Goal: Task Accomplishment & Management: Manage account settings

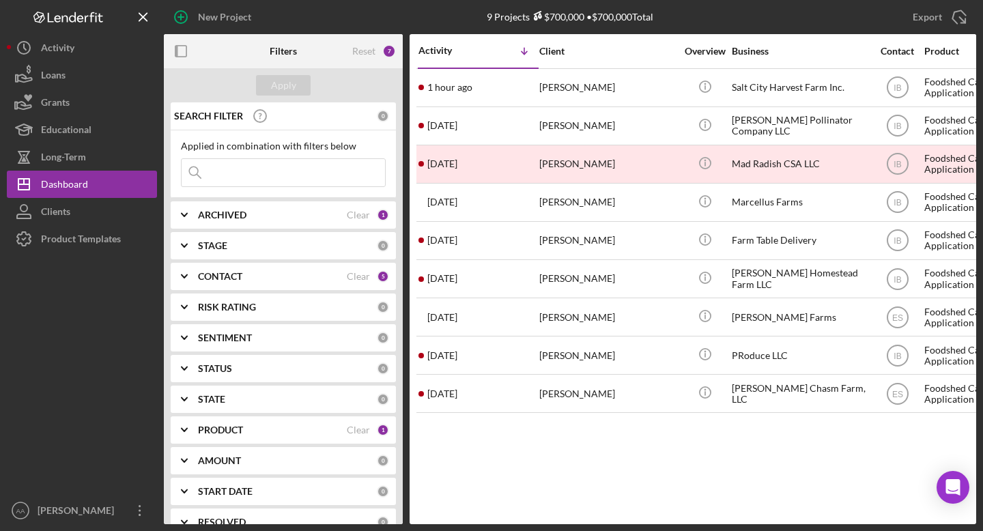
click at [286, 177] on input at bounding box center [283, 172] width 203 height 27
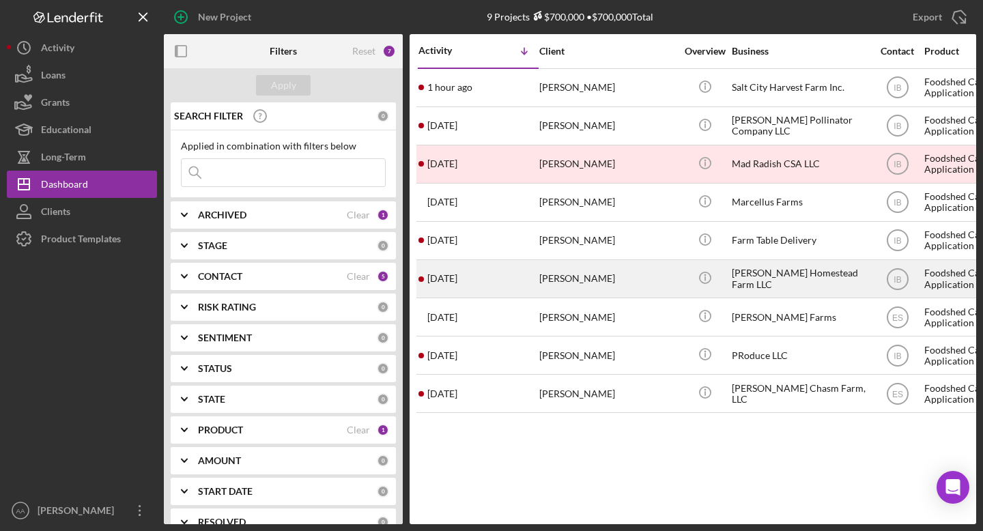
click at [798, 274] on div "[PERSON_NAME] Homestead Farm LLC" at bounding box center [799, 279] width 136 height 36
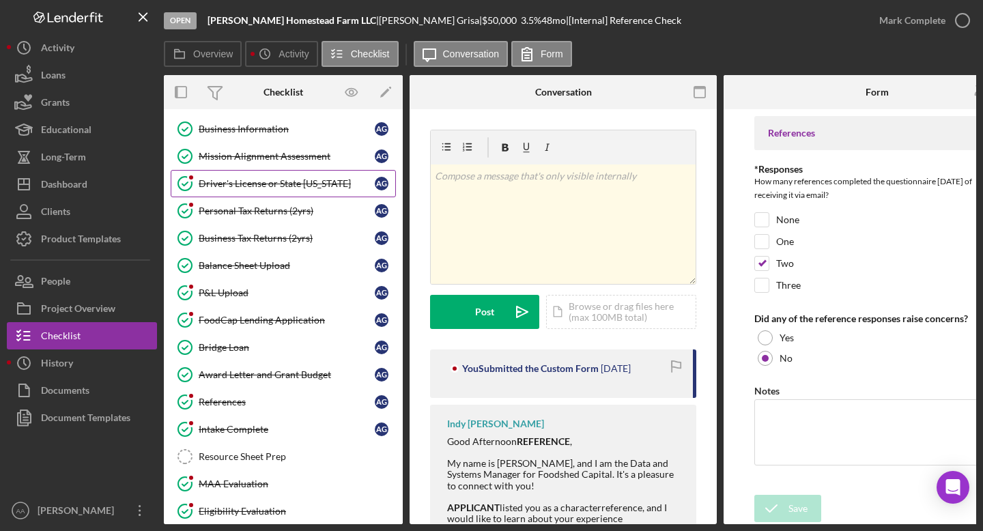
scroll to position [85, 0]
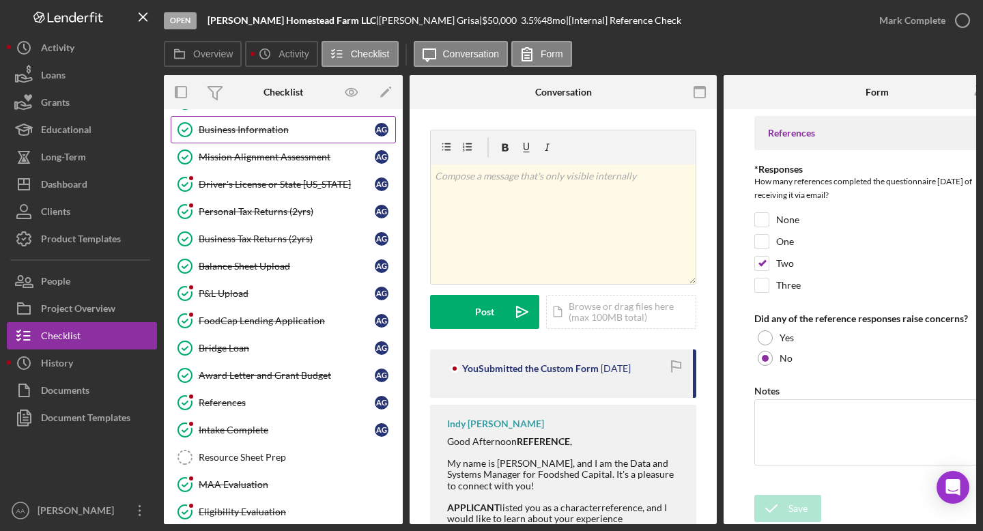
click at [300, 137] on link "Business Information Business Information A G" at bounding box center [283, 129] width 225 height 27
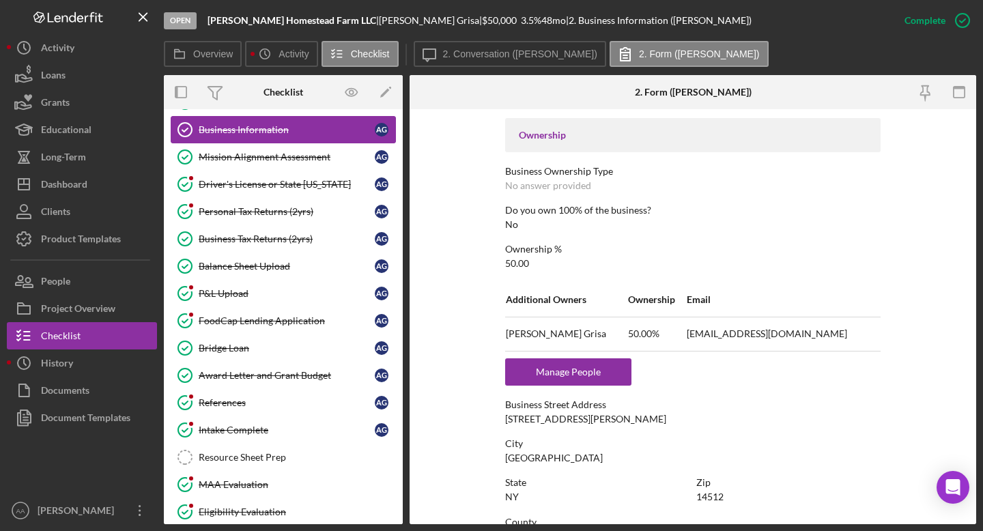
scroll to position [553, 0]
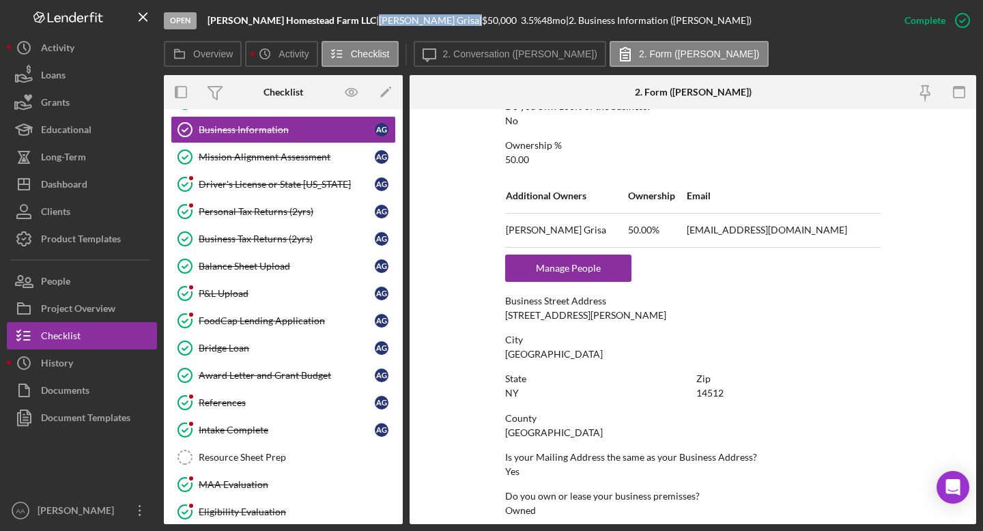
drag, startPoint x: 402, startPoint y: 22, endPoint x: 344, endPoint y: 20, distance: 58.0
click at [379, 20] on div "[PERSON_NAME] |" at bounding box center [430, 20] width 103 height 11
copy div "[PERSON_NAME]"
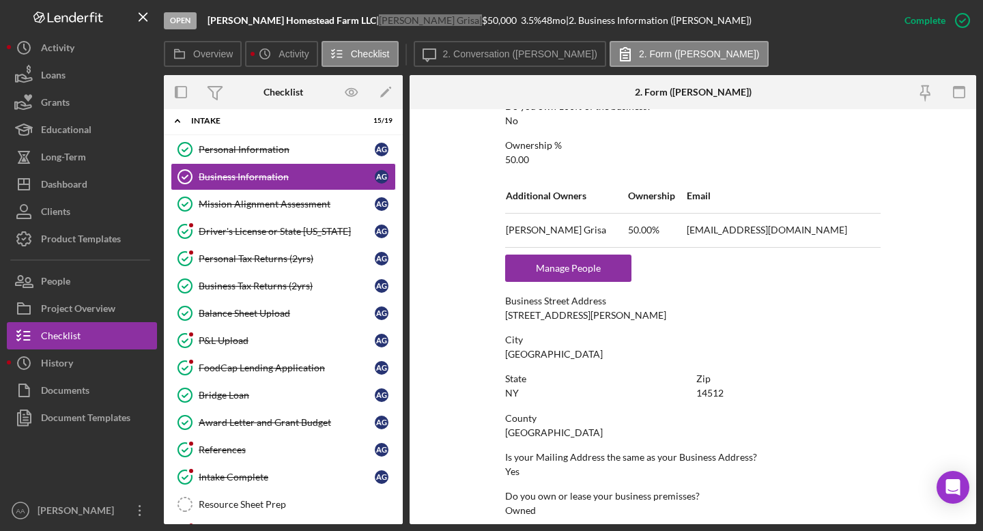
scroll to position [0, 0]
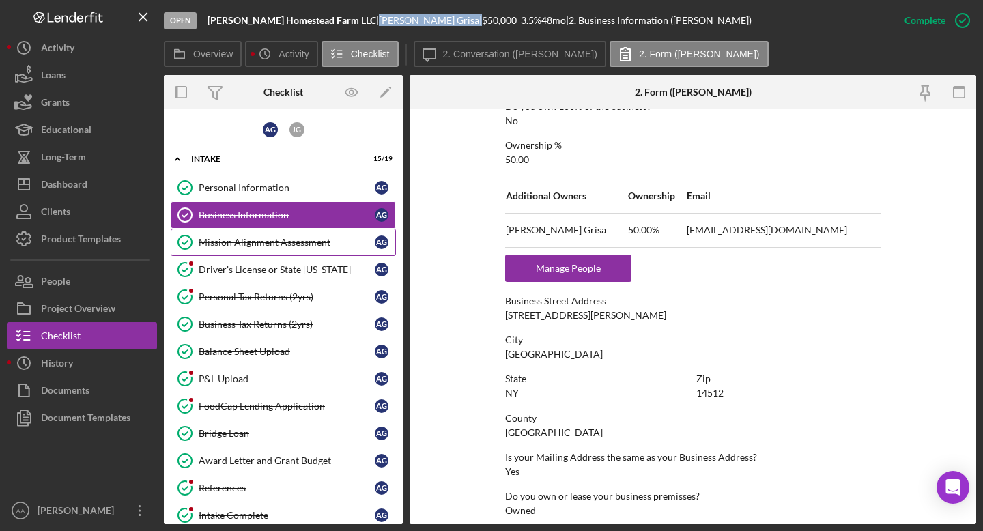
click at [255, 242] on div "Mission Alignment Assessment" at bounding box center [287, 242] width 176 height 11
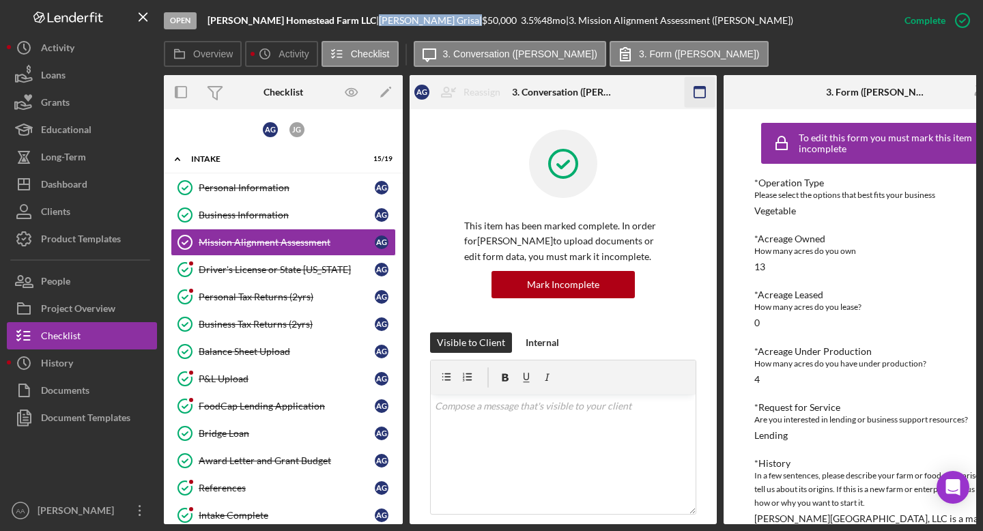
click at [699, 92] on icon "button" at bounding box center [699, 92] width 31 height 31
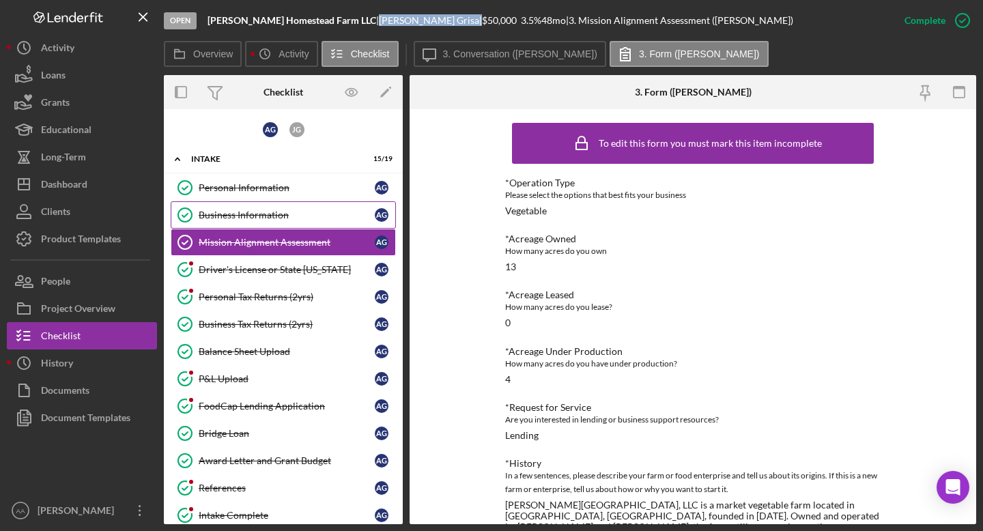
click at [278, 213] on div "Business Information" at bounding box center [287, 214] width 176 height 11
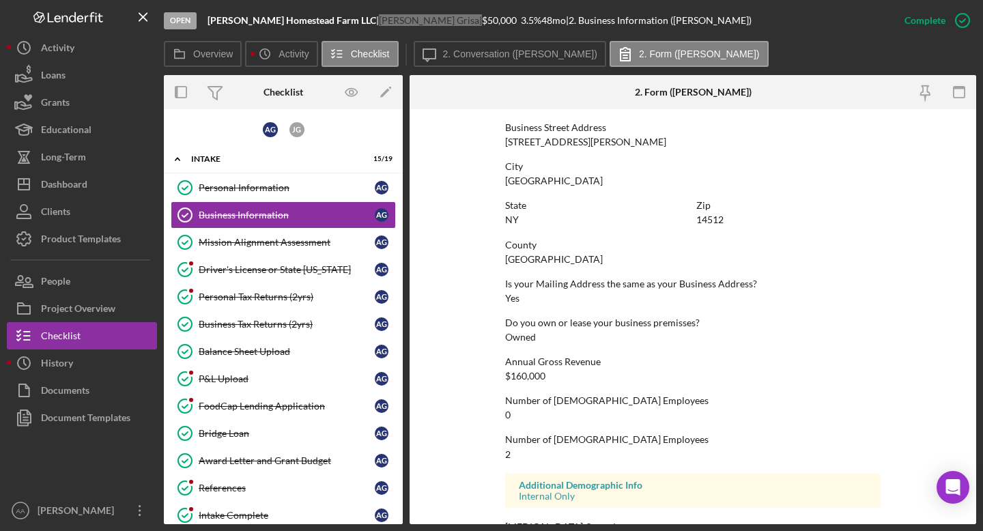
scroll to position [770, 0]
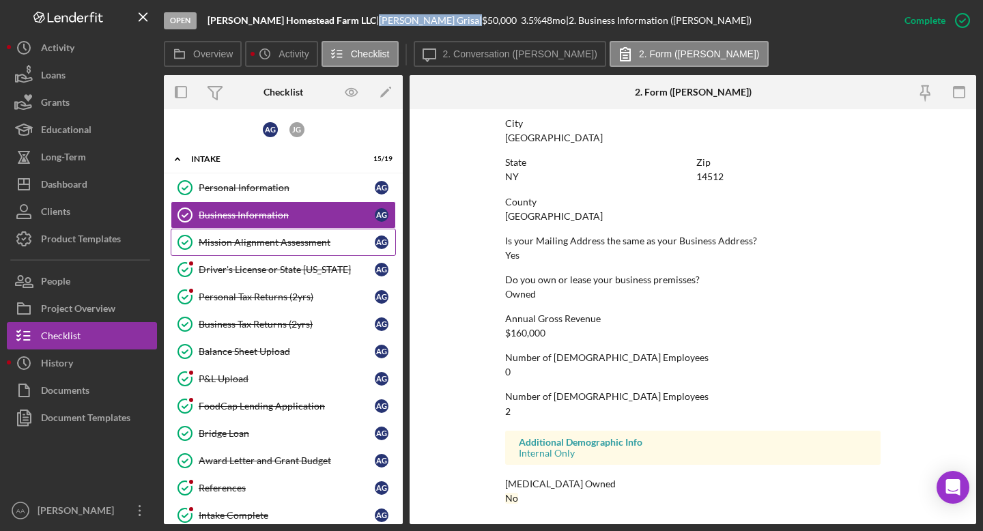
click at [293, 237] on div "Mission Alignment Assessment" at bounding box center [287, 242] width 176 height 11
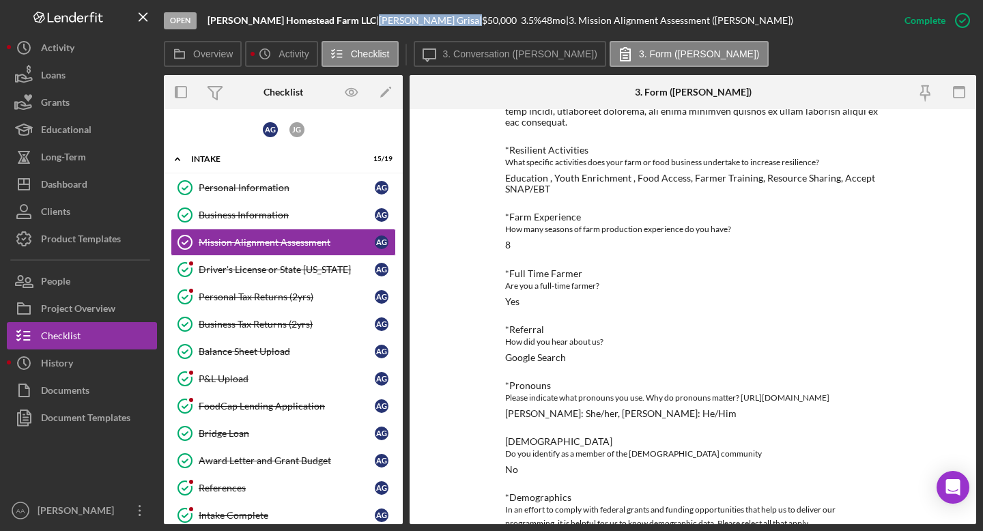
scroll to position [1180, 0]
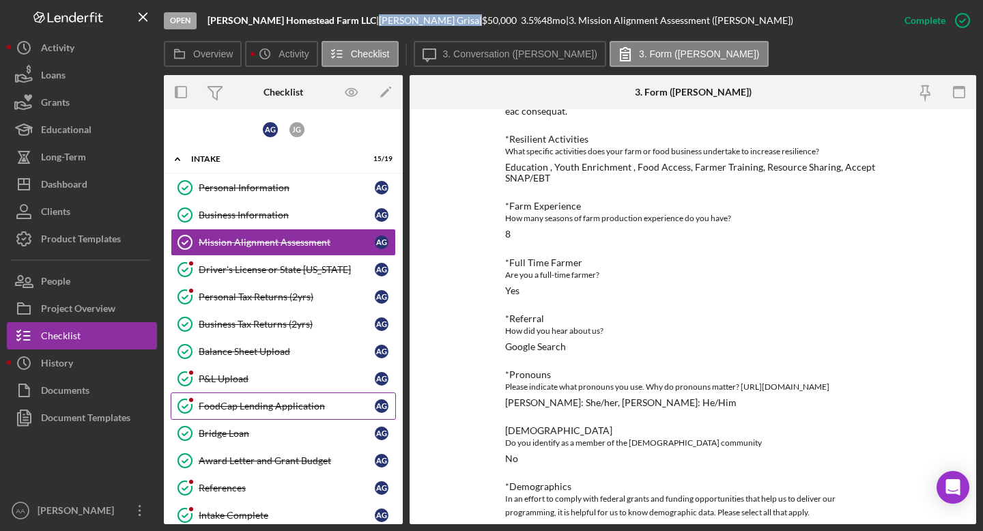
click at [300, 415] on link "FoodCap Lending Application FoodCap Lending Application A G" at bounding box center [283, 405] width 225 height 27
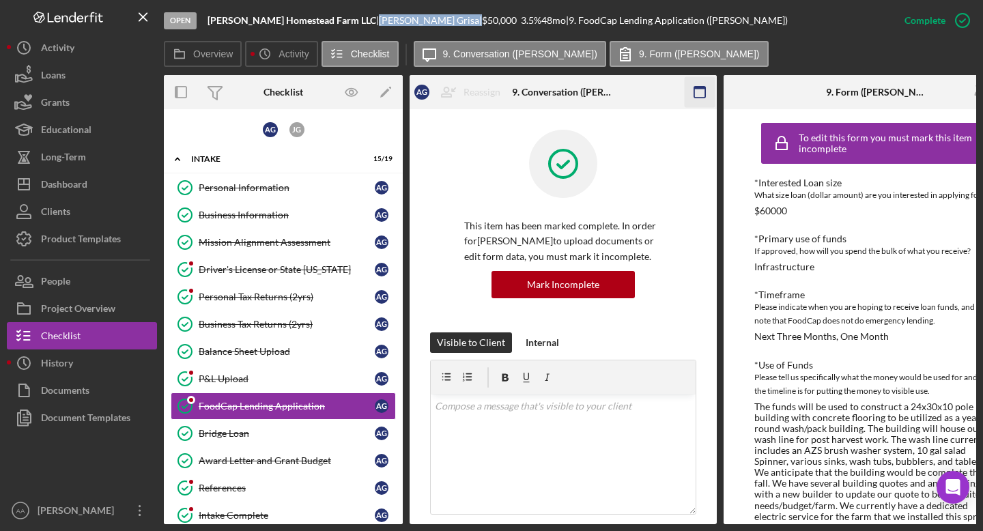
click at [695, 98] on icon "button" at bounding box center [699, 92] width 31 height 31
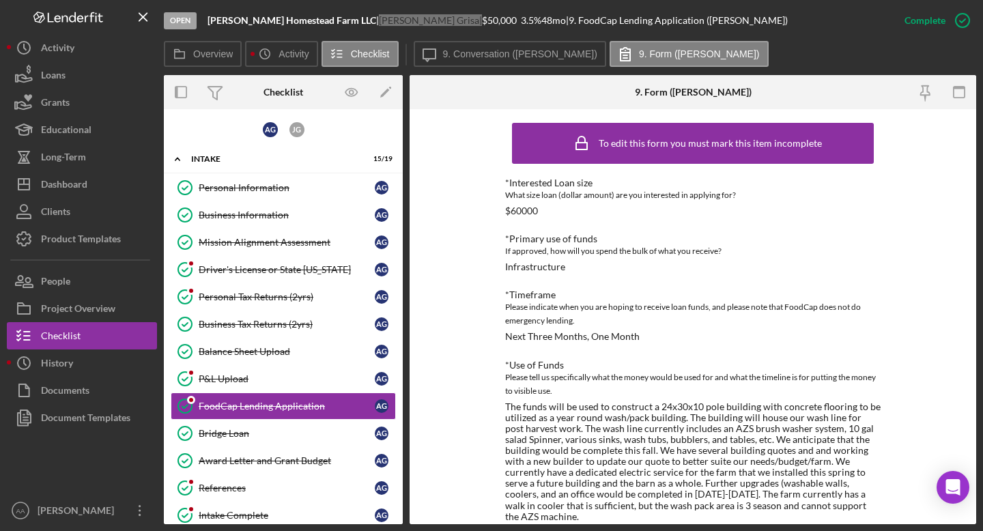
scroll to position [504, 0]
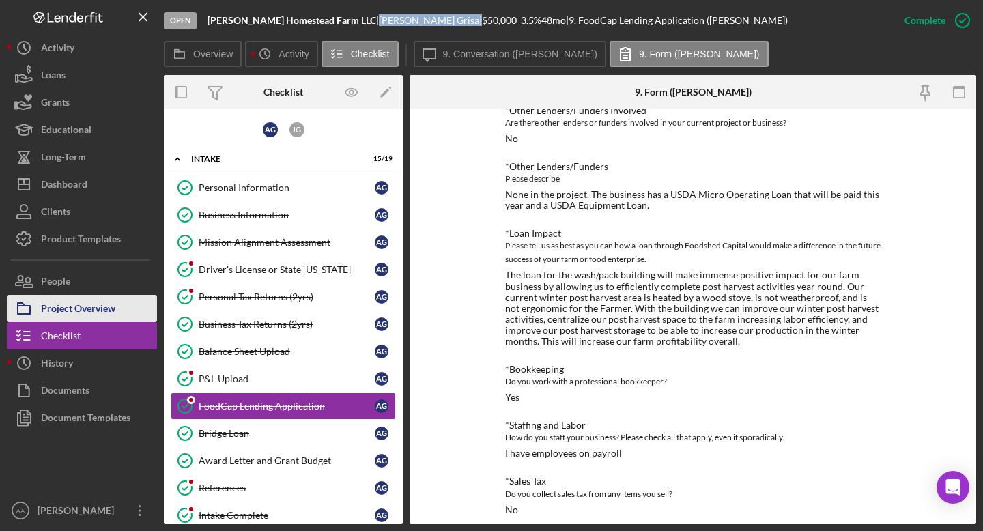
click at [57, 306] on div "Project Overview" at bounding box center [78, 310] width 74 height 31
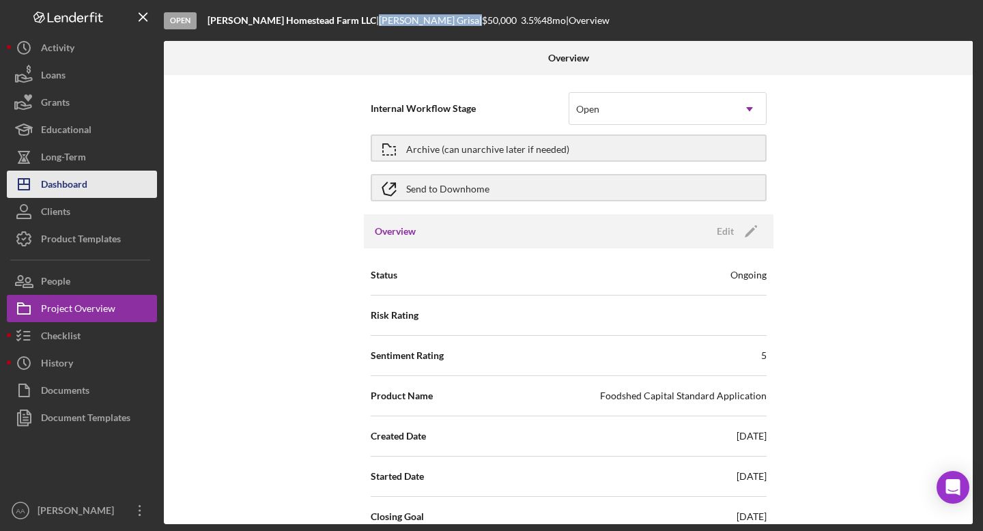
click at [82, 184] on div "Dashboard" at bounding box center [64, 186] width 46 height 31
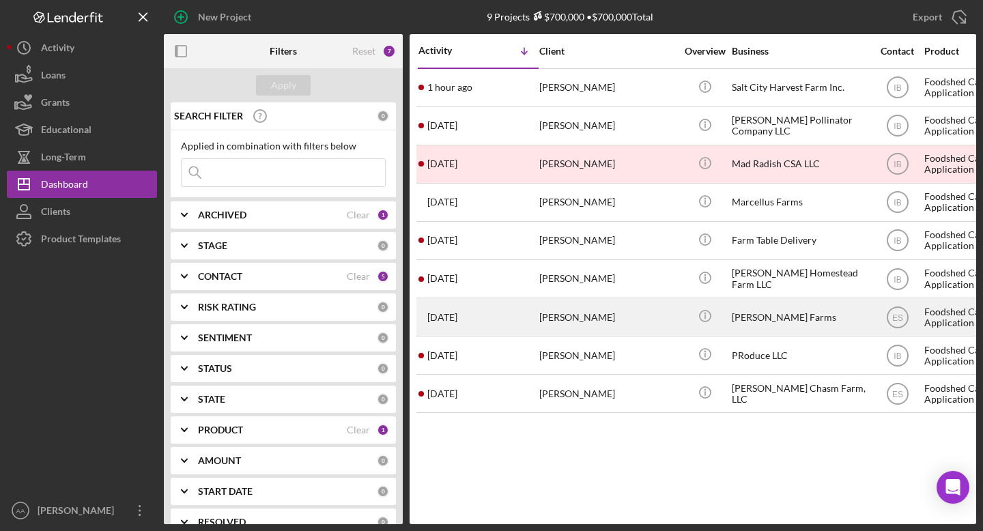
click at [754, 311] on div "[PERSON_NAME] Farms" at bounding box center [799, 317] width 136 height 36
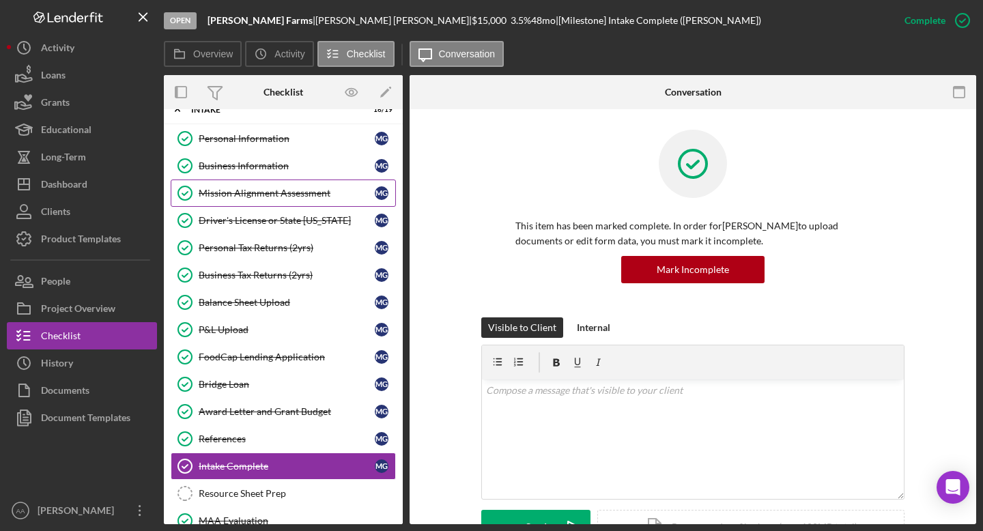
scroll to position [11, 0]
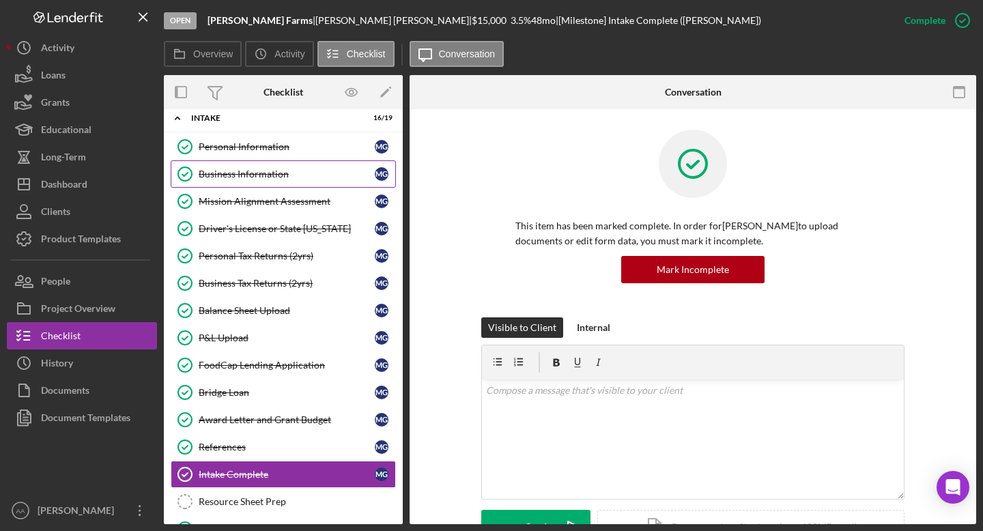
click at [325, 168] on link "Business Information Business Information M G" at bounding box center [283, 173] width 225 height 27
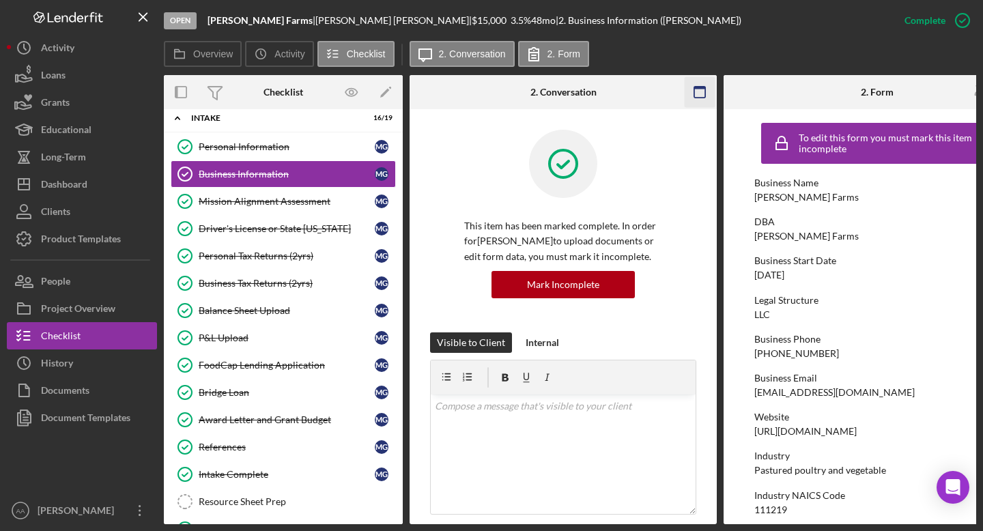
click at [697, 93] on icon "button" at bounding box center [699, 92] width 31 height 31
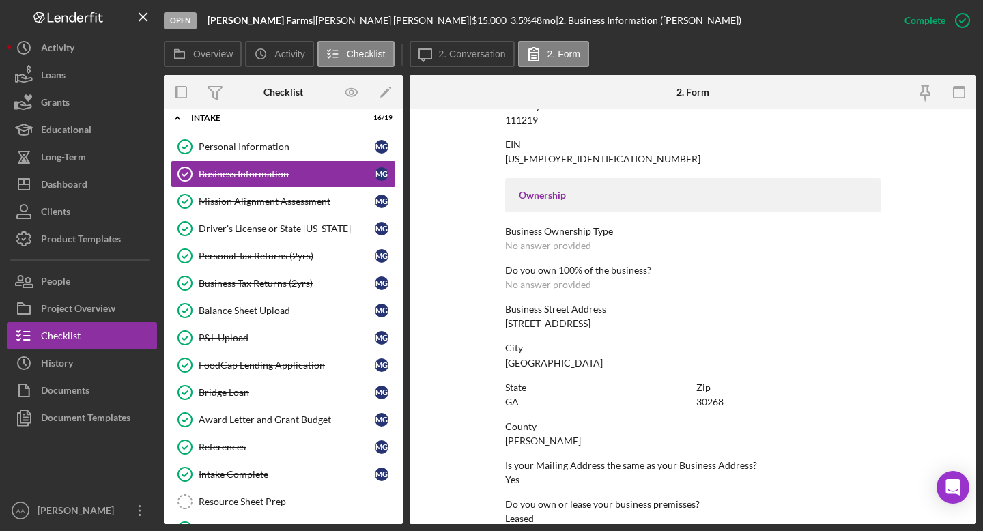
scroll to position [391, 0]
click at [315, 21] on div "[PERSON_NAME] |" at bounding box center [393, 20] width 156 height 11
drag, startPoint x: 334, startPoint y: 19, endPoint x: 276, endPoint y: 20, distance: 58.0
click at [315, 20] on div "[PERSON_NAME] |" at bounding box center [393, 20] width 156 height 11
copy div "[PERSON_NAME]"
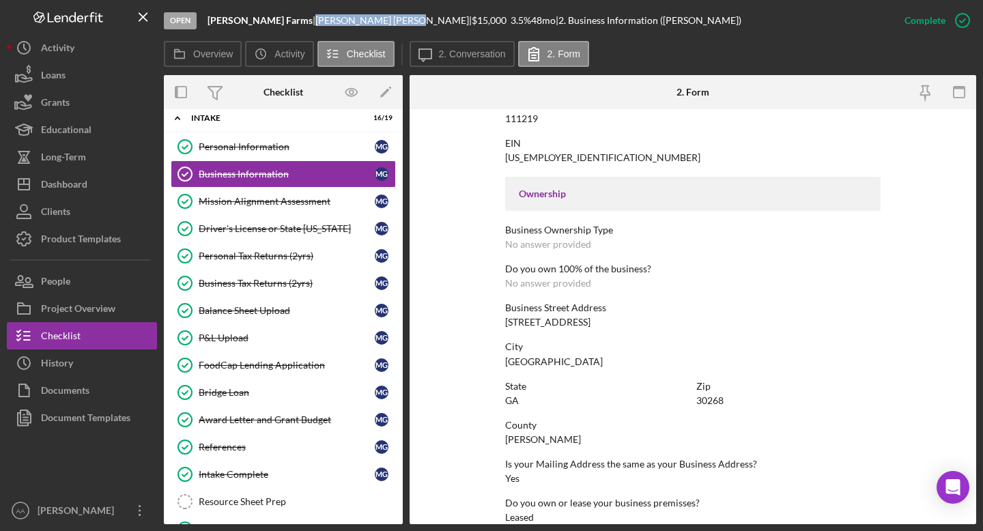
scroll to position [614, 0]
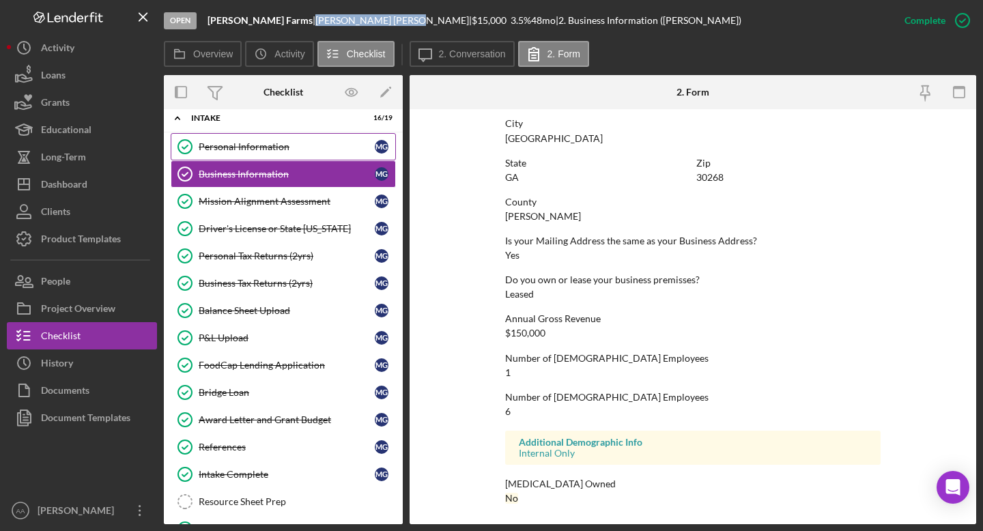
click at [308, 145] on div "Personal Information" at bounding box center [287, 146] width 176 height 11
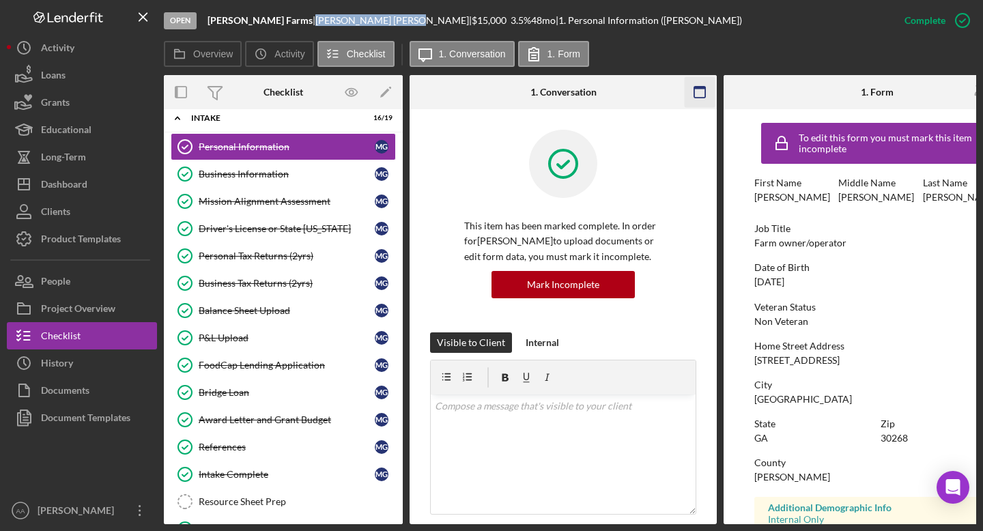
click at [695, 91] on icon "button" at bounding box center [699, 92] width 31 height 31
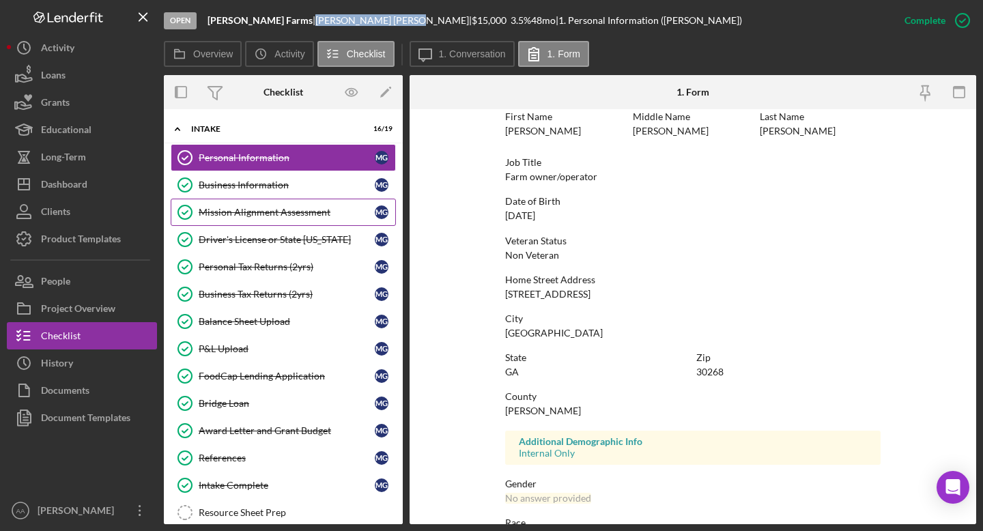
click at [227, 210] on div "Mission Alignment Assessment" at bounding box center [287, 212] width 176 height 11
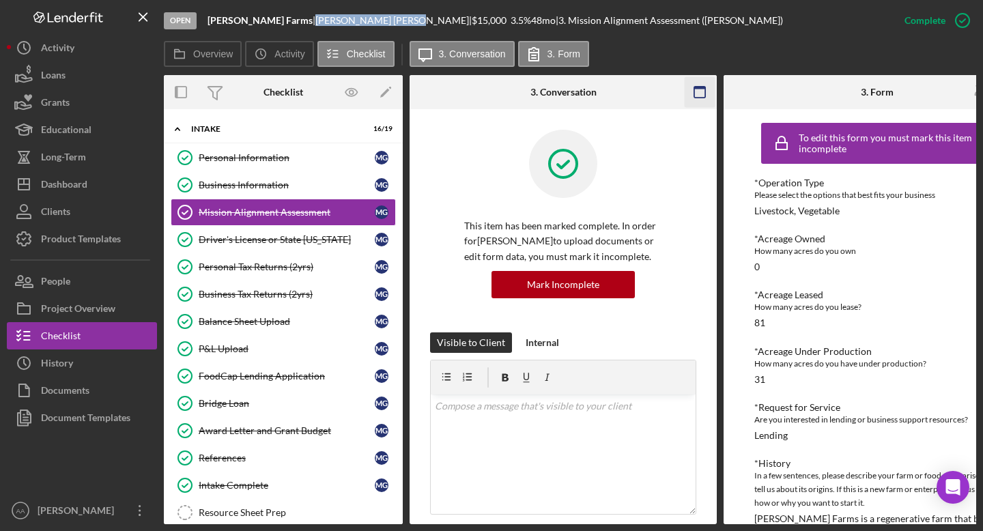
click at [688, 90] on icon "button" at bounding box center [699, 92] width 31 height 31
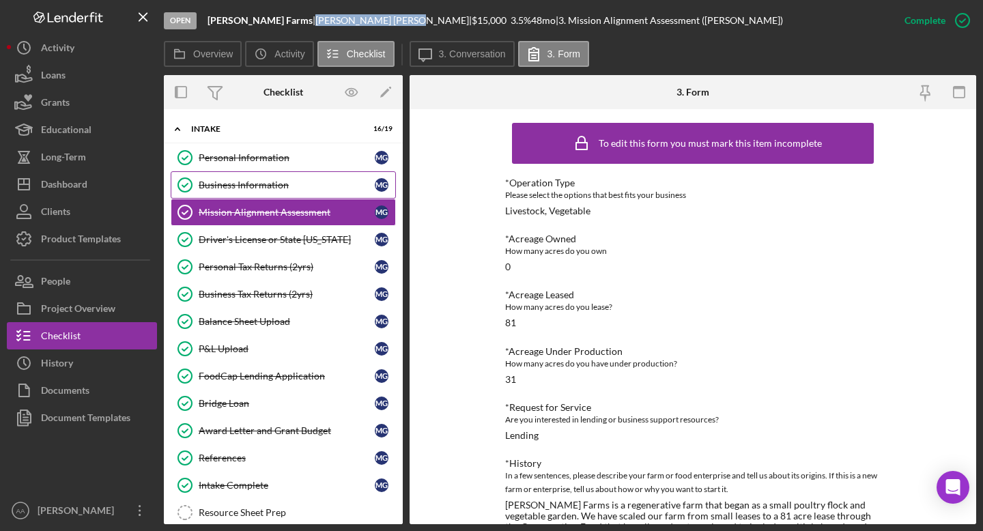
click at [261, 186] on div "Business Information" at bounding box center [287, 184] width 176 height 11
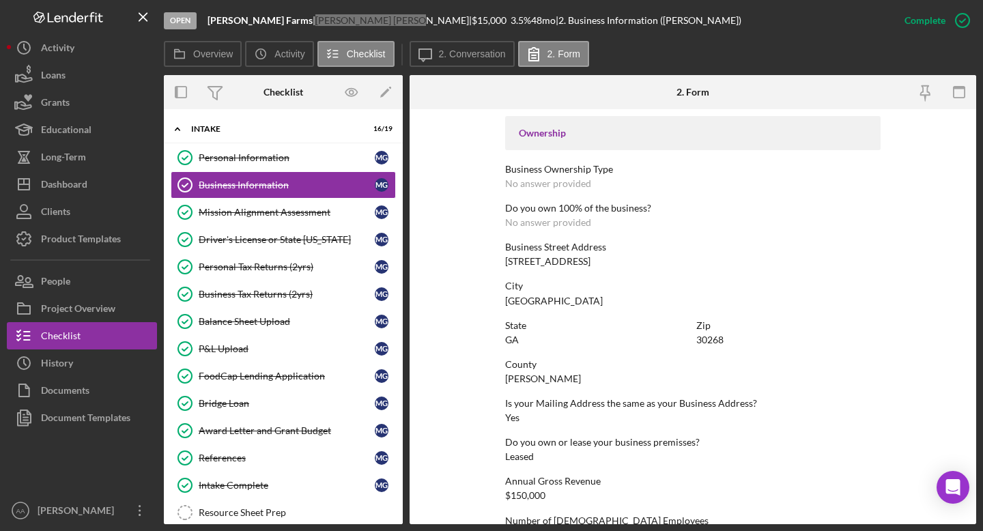
scroll to position [548, 0]
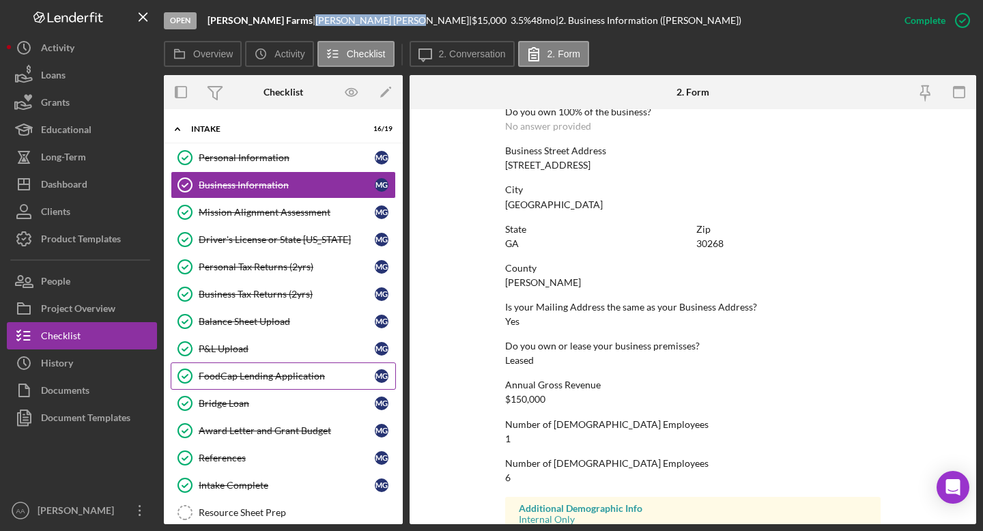
click at [265, 372] on div "FoodCap Lending Application" at bounding box center [287, 376] width 176 height 11
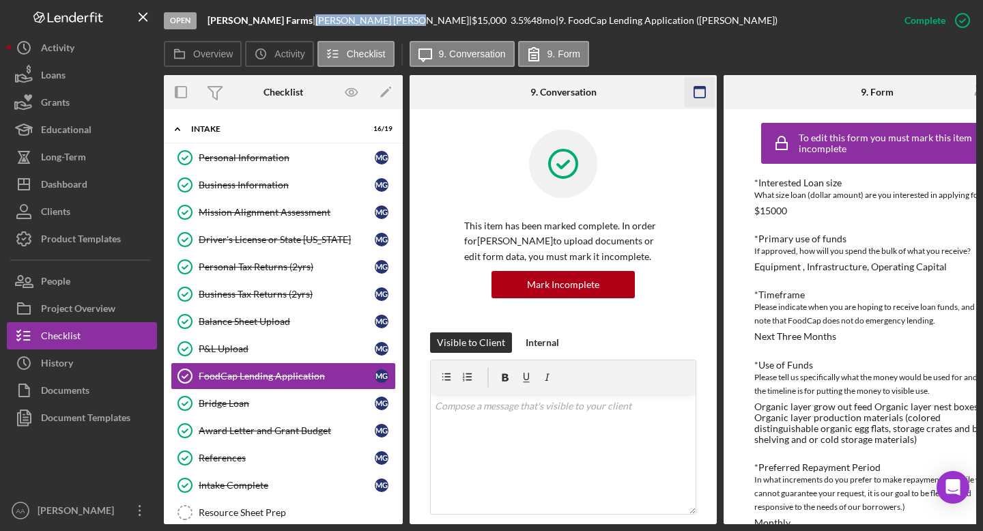
click at [706, 91] on icon "button" at bounding box center [699, 92] width 31 height 31
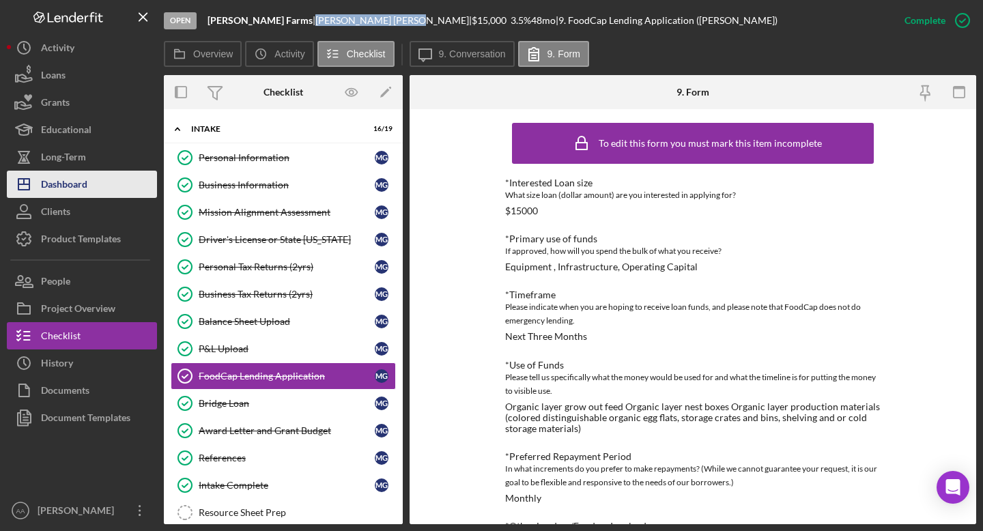
click at [85, 186] on div "Dashboard" at bounding box center [64, 186] width 46 height 31
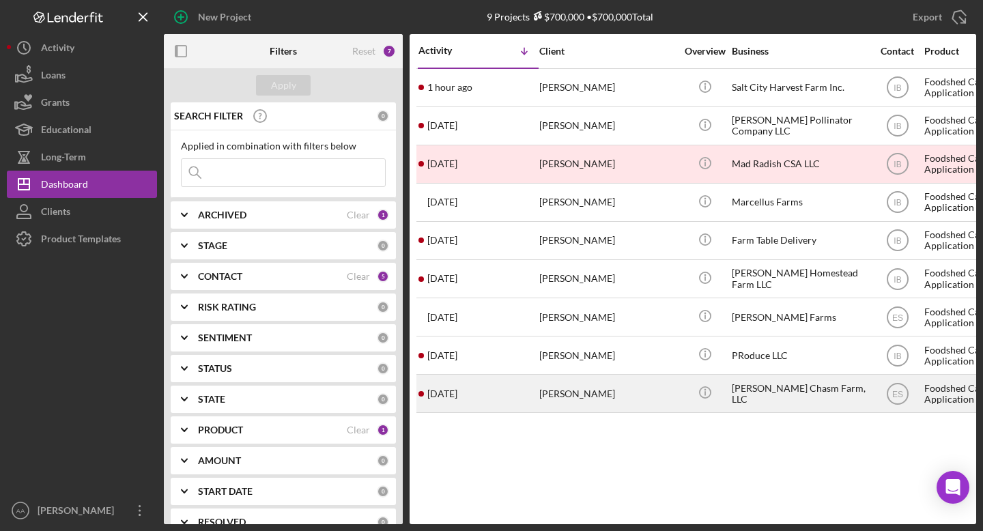
click at [735, 381] on div "[PERSON_NAME] Chasm Farm, LLC" at bounding box center [799, 393] width 136 height 36
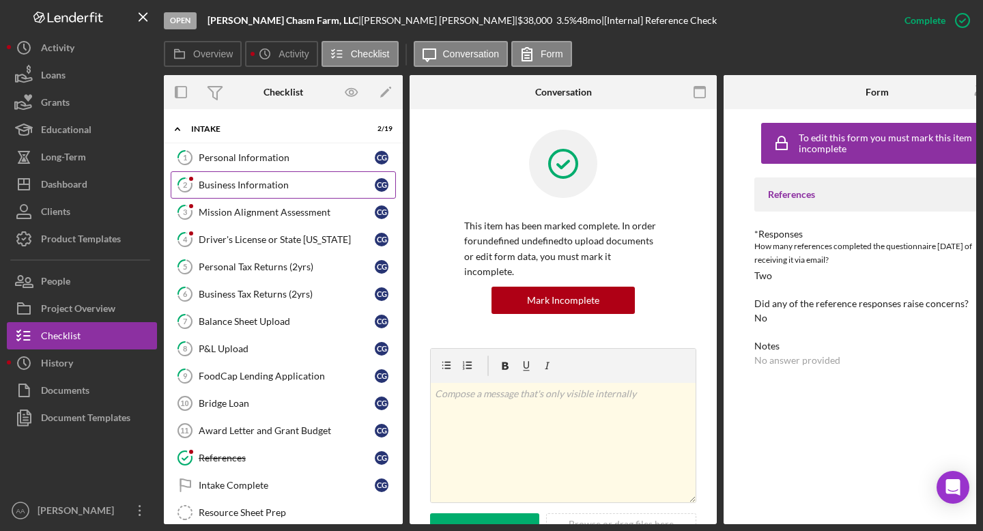
click at [263, 186] on div "Business Information" at bounding box center [287, 184] width 176 height 11
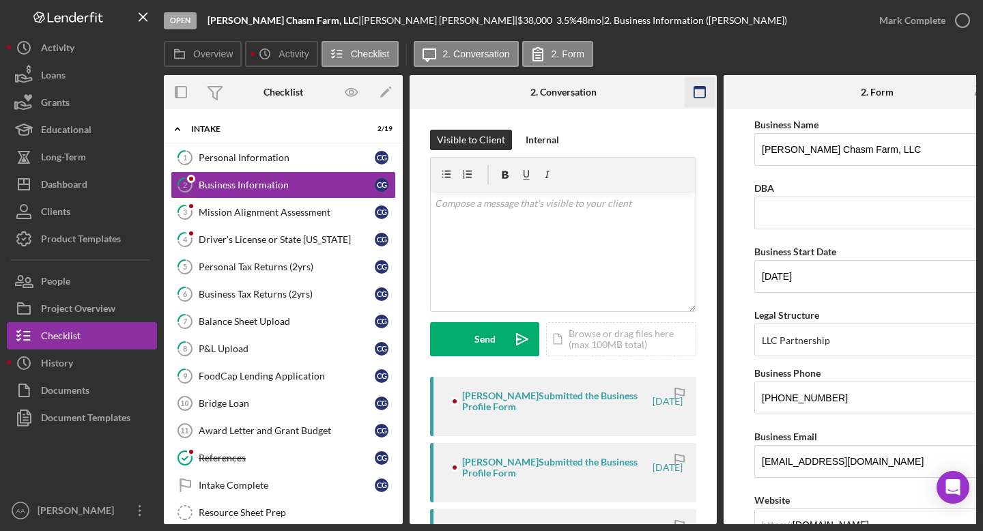
click at [703, 89] on icon "button" at bounding box center [699, 92] width 31 height 31
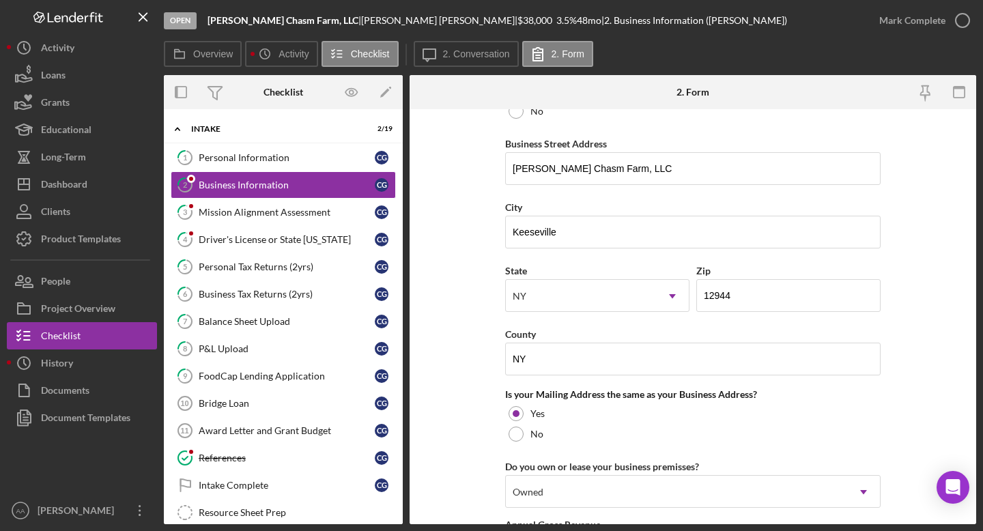
scroll to position [813, 0]
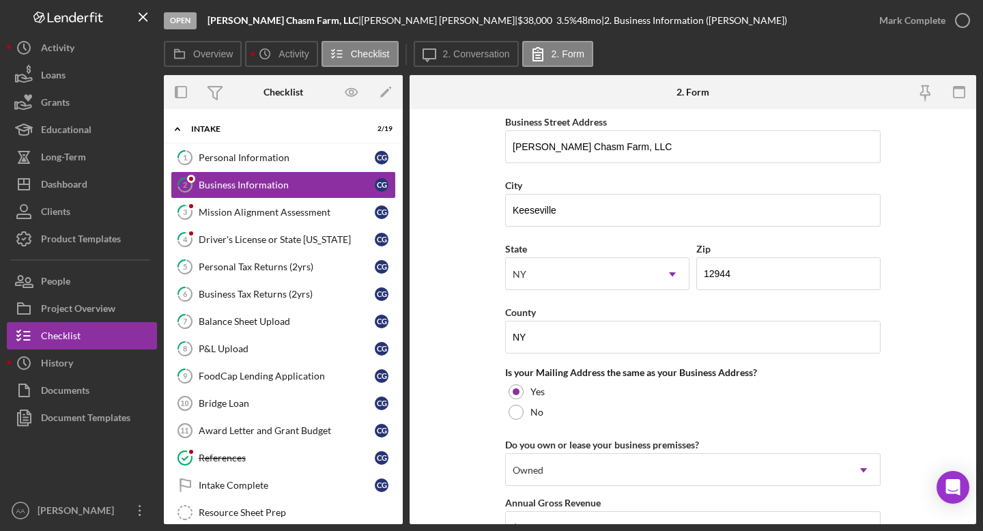
click at [404, 18] on div "[PERSON_NAME] |" at bounding box center [439, 20] width 156 height 11
click at [418, 18] on div "[PERSON_NAME] |" at bounding box center [439, 20] width 156 height 11
drag, startPoint x: 419, startPoint y: 20, endPoint x: 316, endPoint y: 18, distance: 103.1
click at [361, 18] on div "[PERSON_NAME] |" at bounding box center [439, 20] width 156 height 11
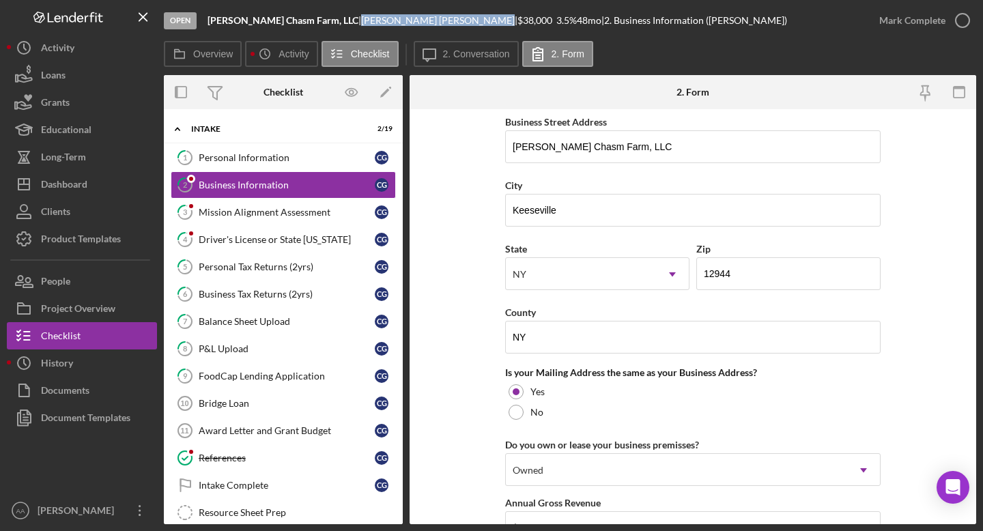
copy div "[PERSON_NAME]"
click at [220, 211] on div "Mission Alignment Assessment" at bounding box center [287, 212] width 176 height 11
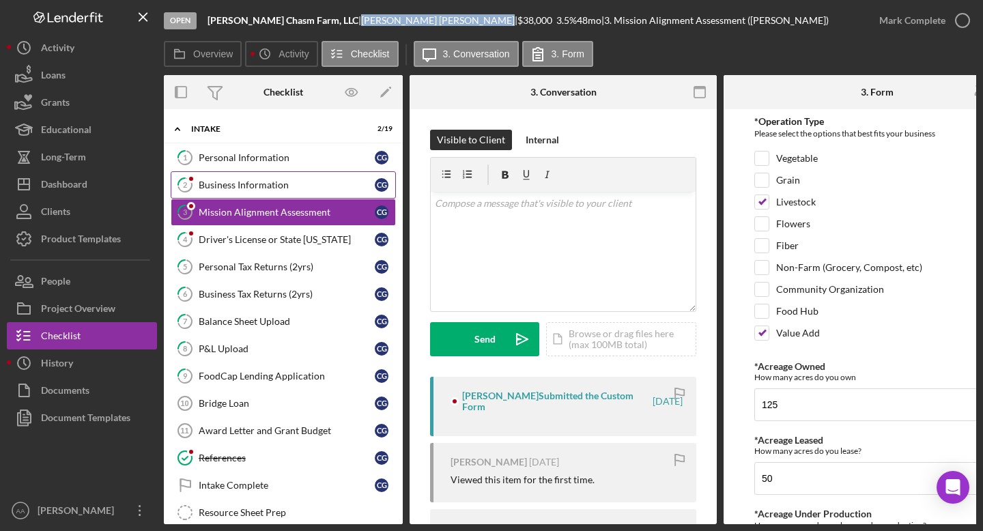
click at [252, 177] on link "2 Business Information C G" at bounding box center [283, 184] width 225 height 27
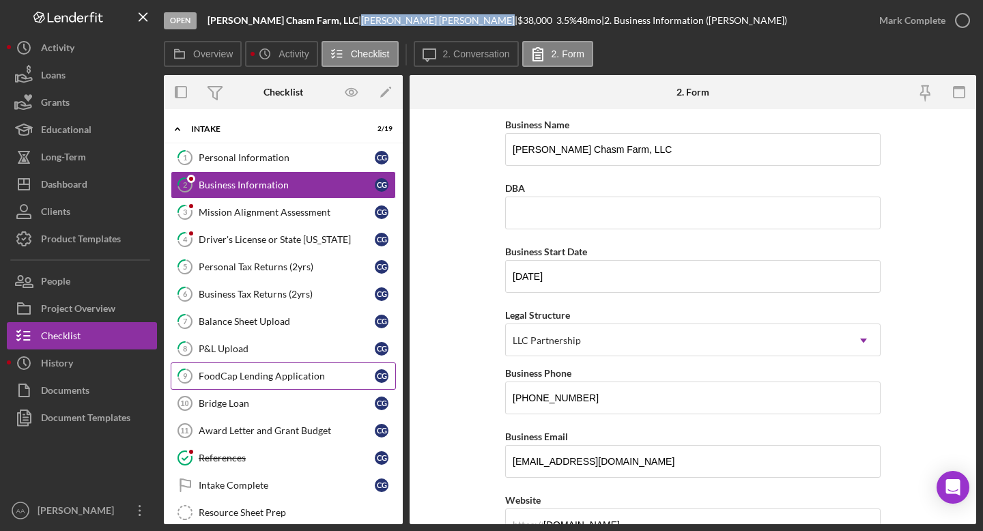
click at [250, 386] on link "9 FoodCap Lending Application C G" at bounding box center [283, 375] width 225 height 27
